Goal: Transaction & Acquisition: Subscribe to service/newsletter

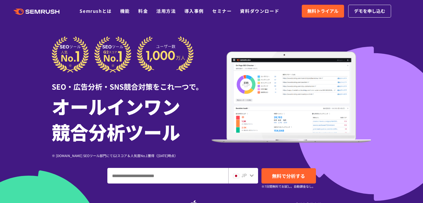
click at [148, 13] on ul "Semrushとは 機能 料金 活用方法 導入事例 セミナー 資料ダウンロード" at bounding box center [184, 11] width 208 height 7
click at [142, 9] on link "料金" at bounding box center [143, 11] width 10 height 7
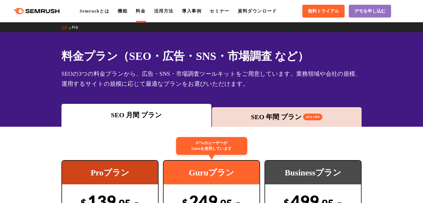
scroll to position [84, 0]
